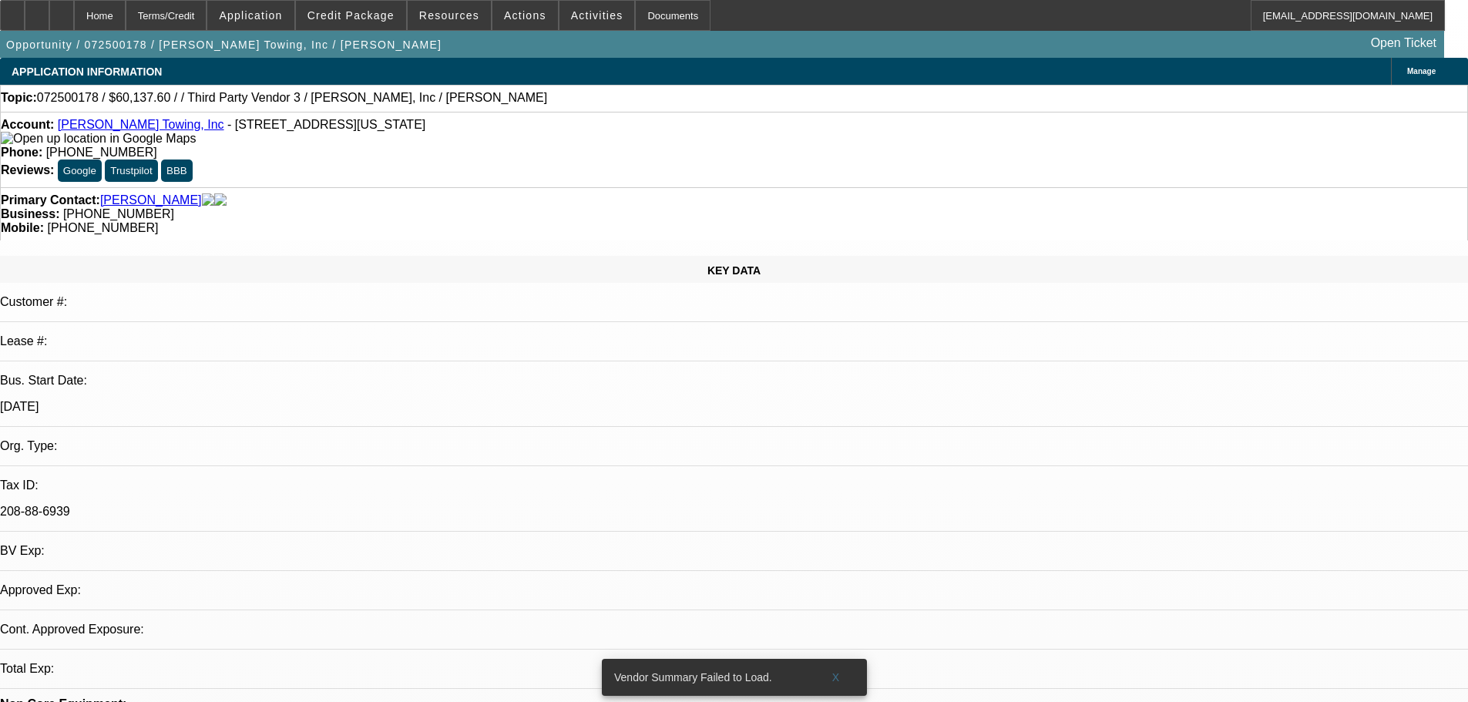
select select "0"
select select "2"
select select "0.1"
select select "4"
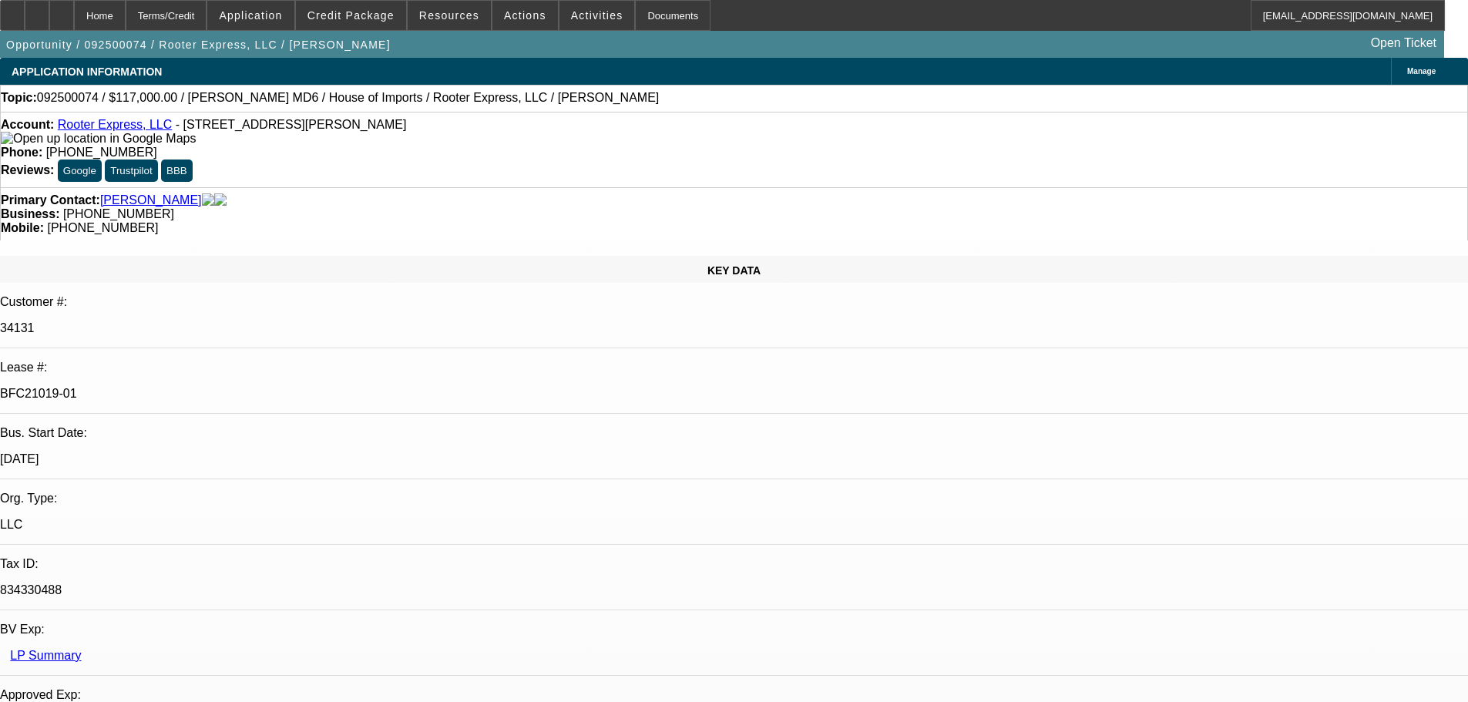
select select "0"
select select "2"
select select "0"
select select "6"
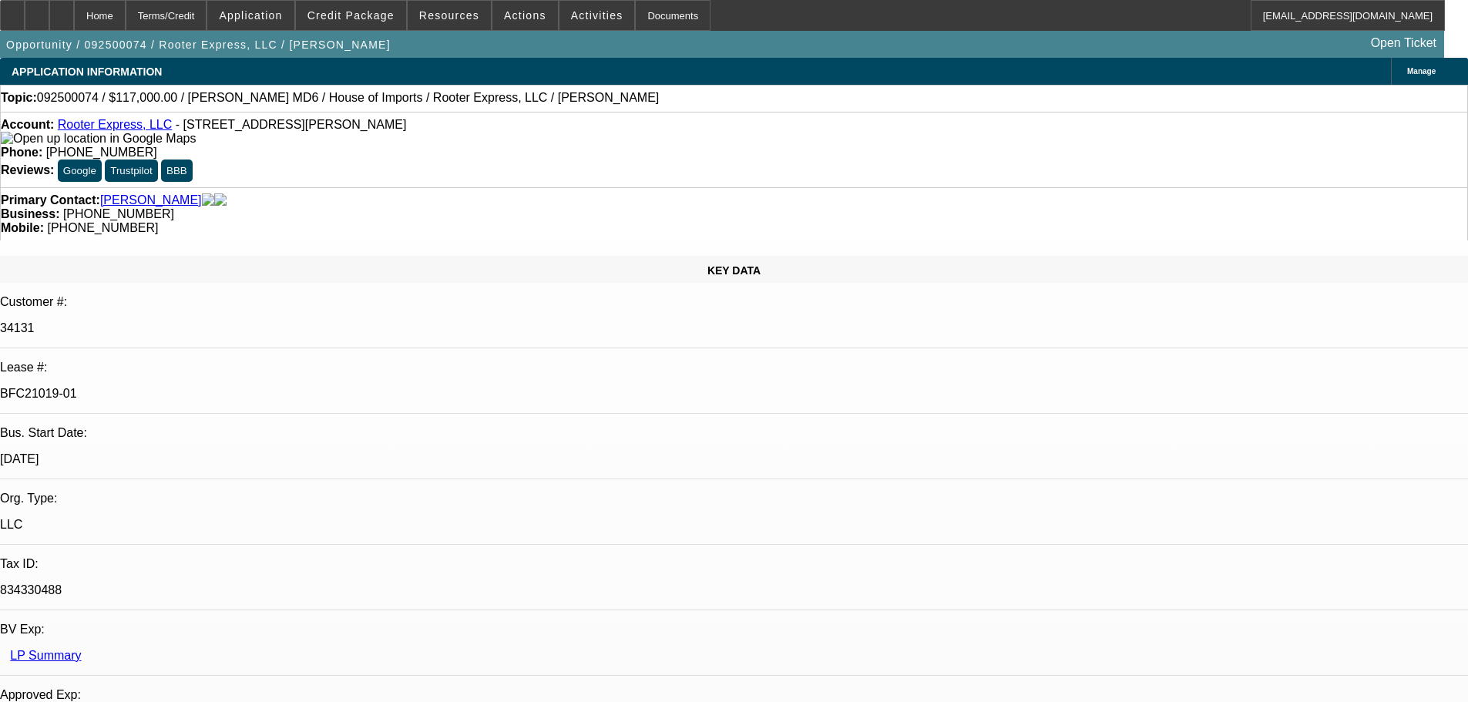
select select "0"
select select "2"
select select "0"
select select "6"
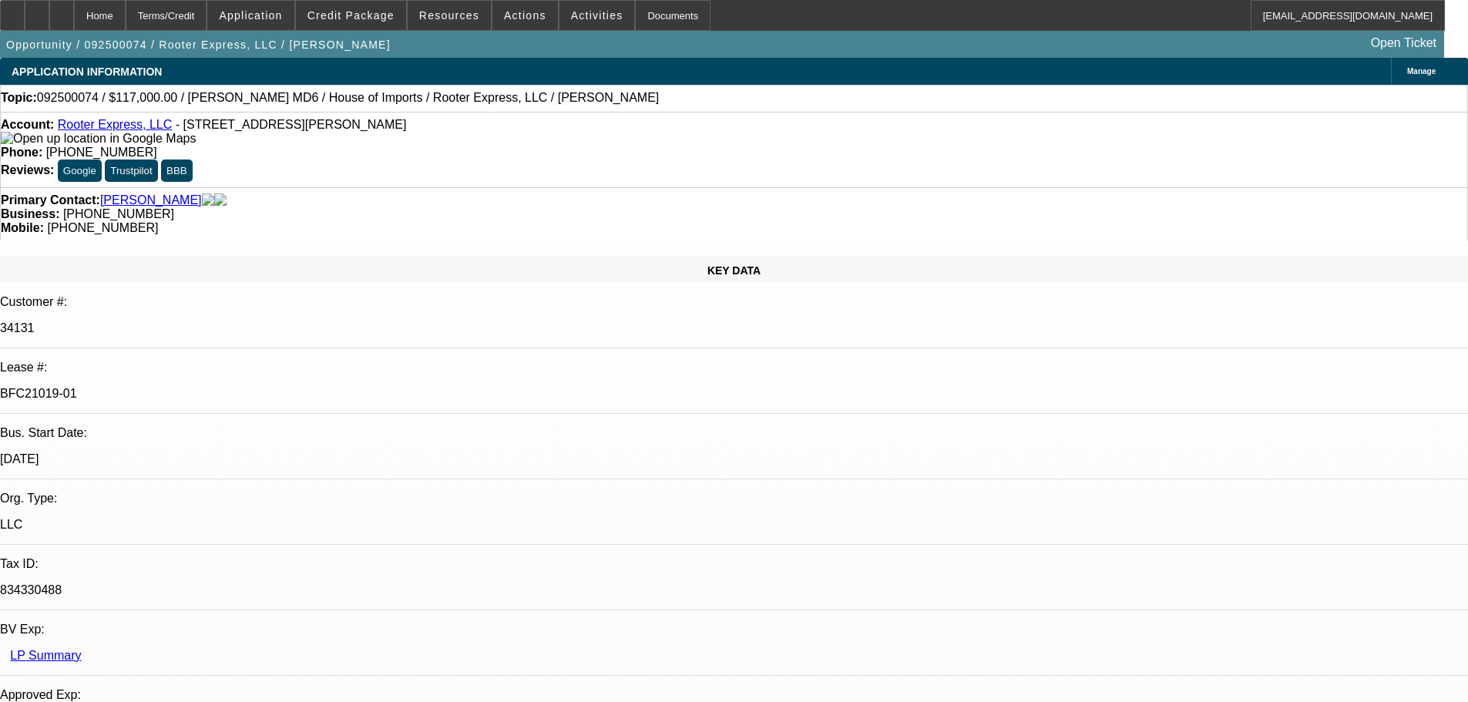
select select "0.1"
select select "0"
select select "2"
select select "0"
select select "6"
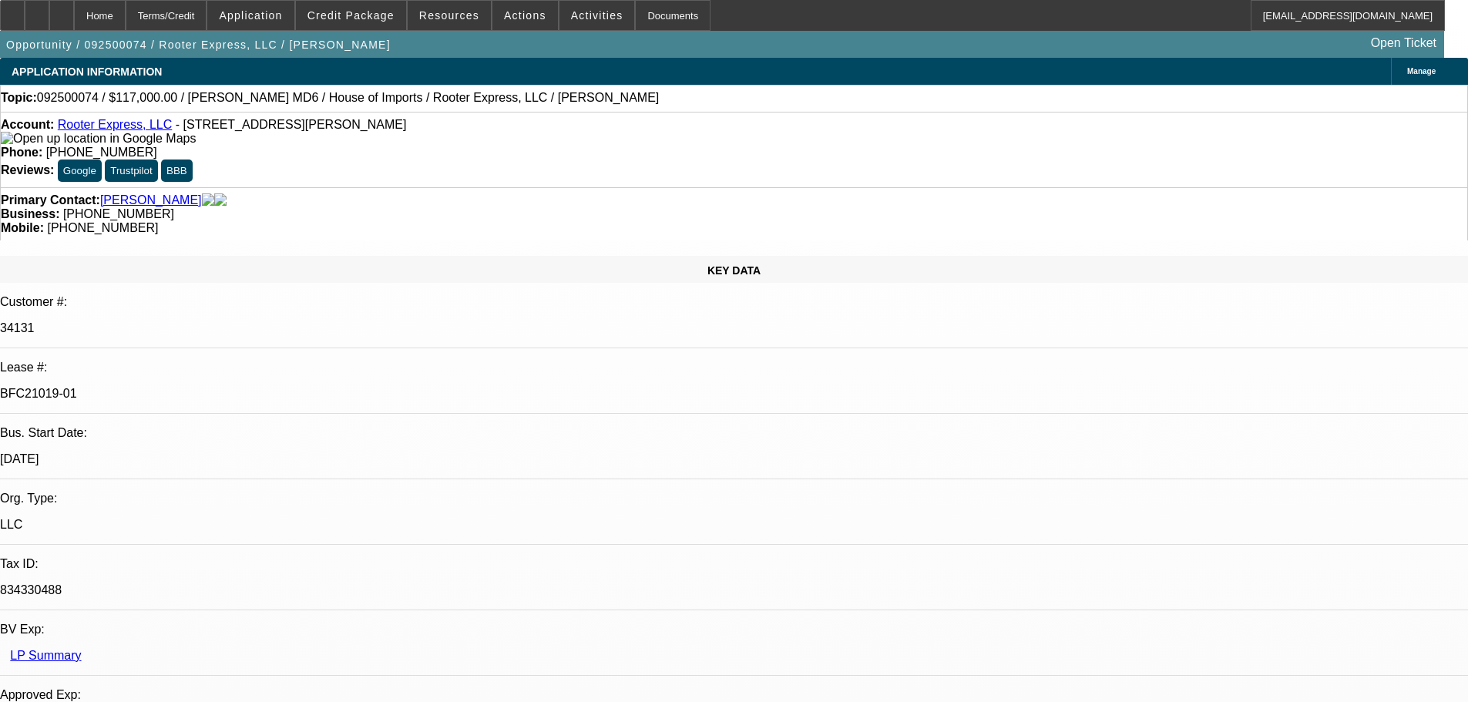
select select "0"
select select "3"
select select "0"
select select "6"
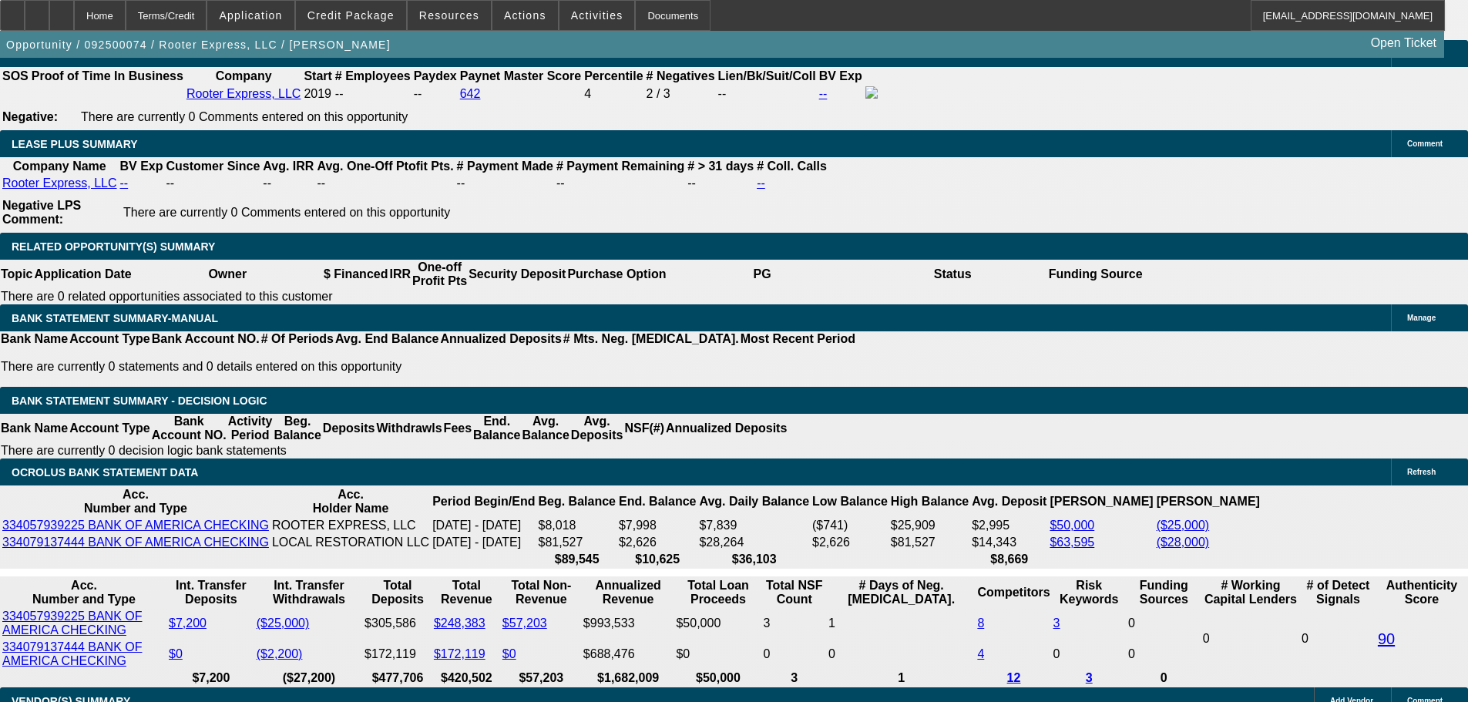
scroll to position [113, 0]
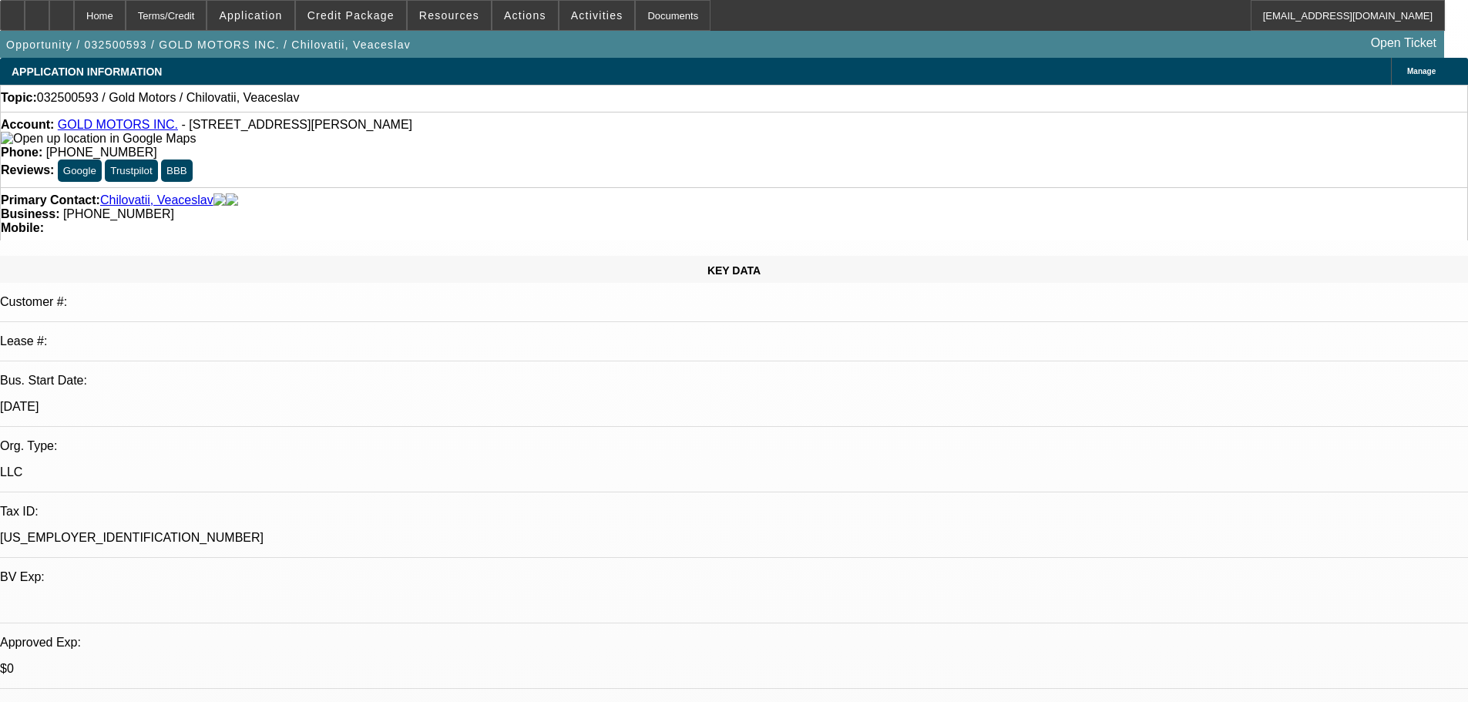
select select "0"
select select "2"
select select "0.1"
select select "4"
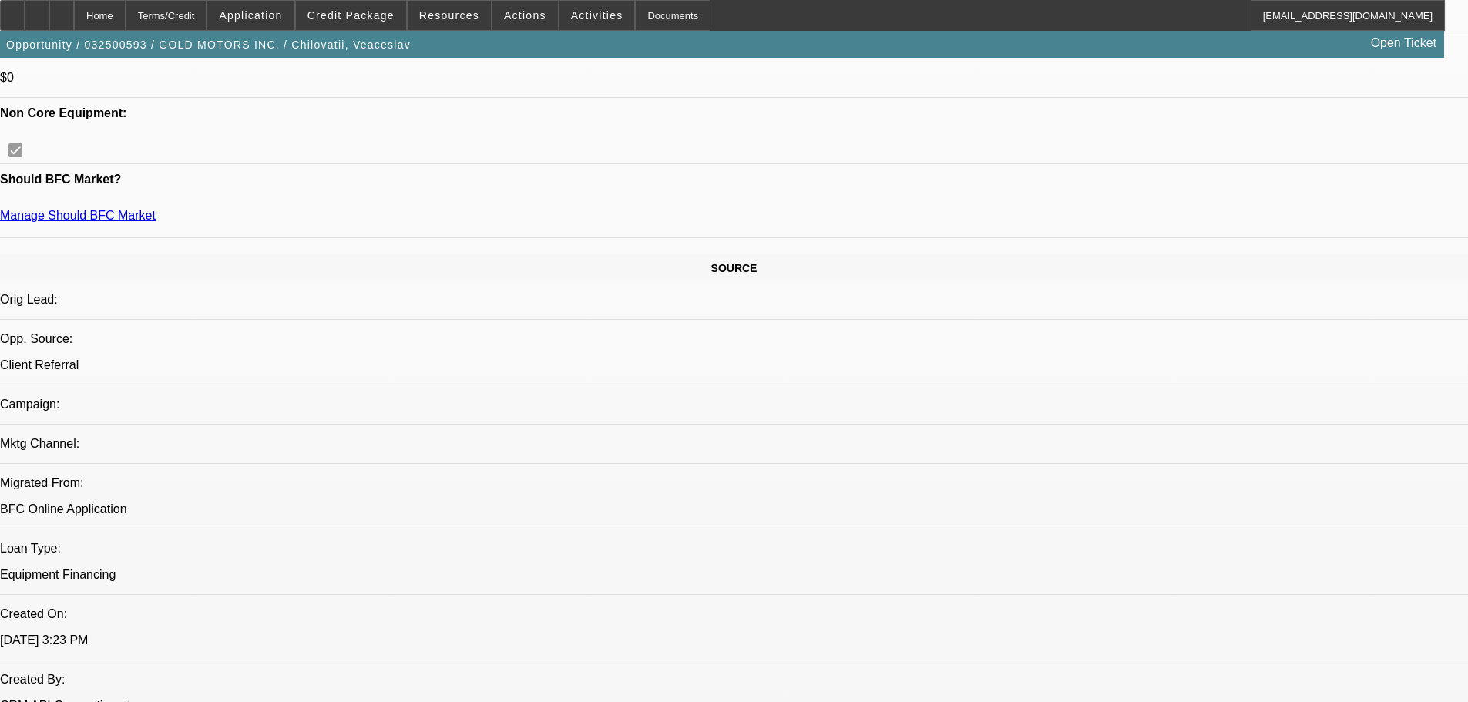
scroll to position [310, 0]
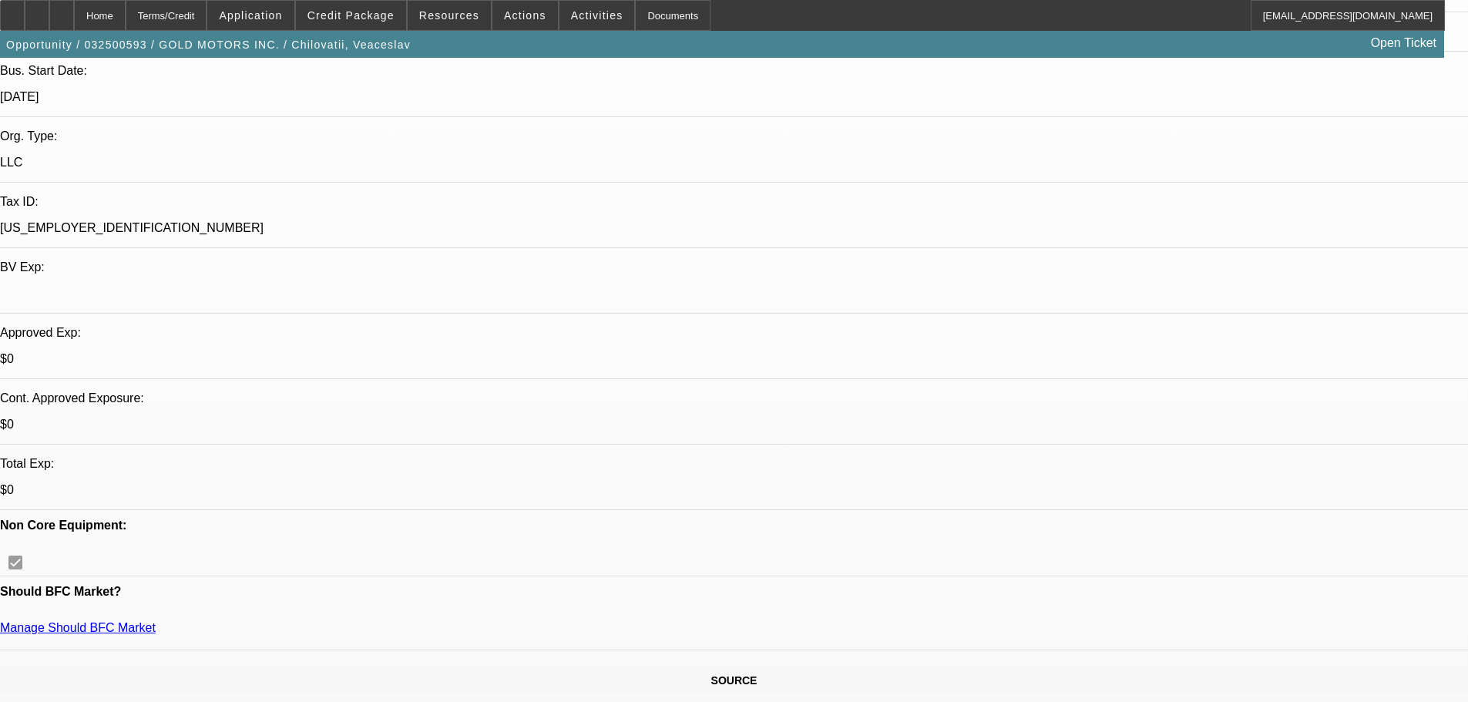
drag, startPoint x: 640, startPoint y: 456, endPoint x: 557, endPoint y: 292, distance: 184.0
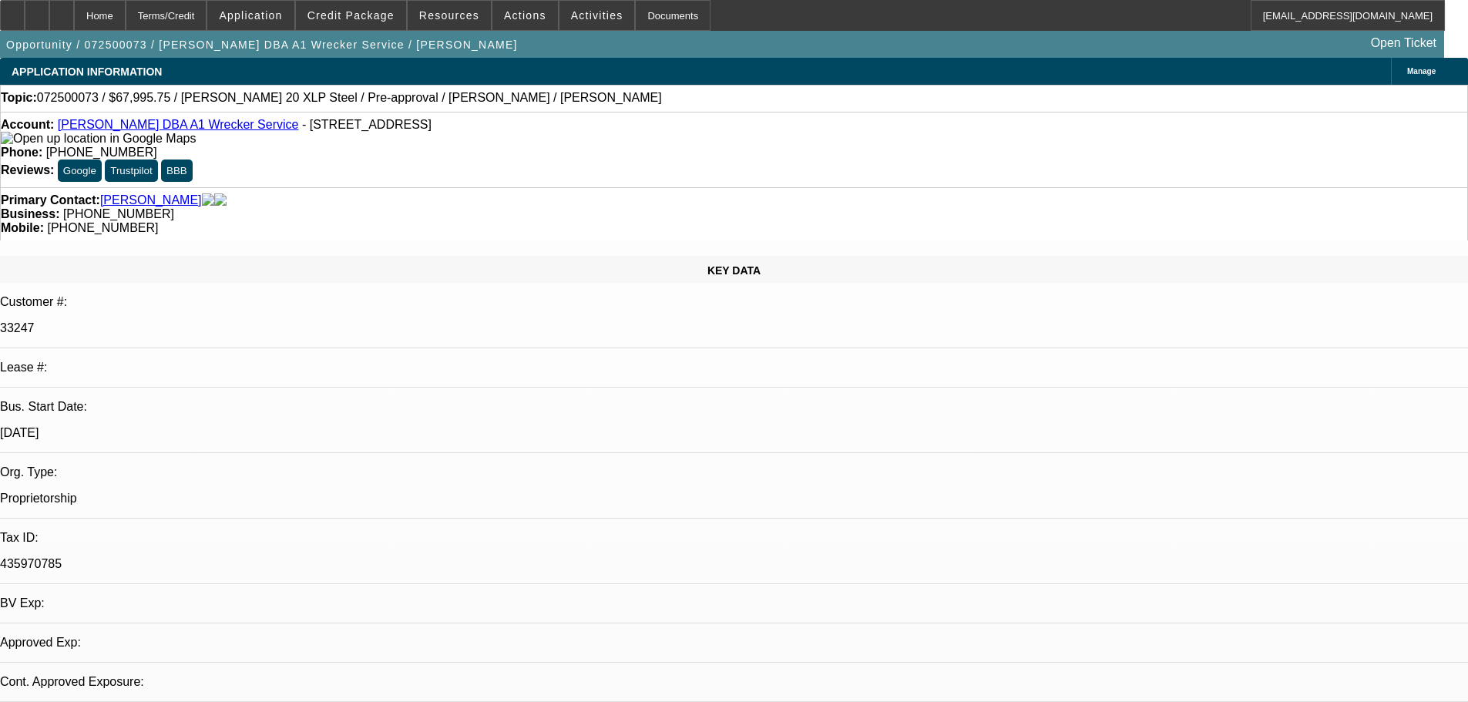
select select "0.15"
select select "2"
select select "0"
select select "6"
